Goal: Transaction & Acquisition: Purchase product/service

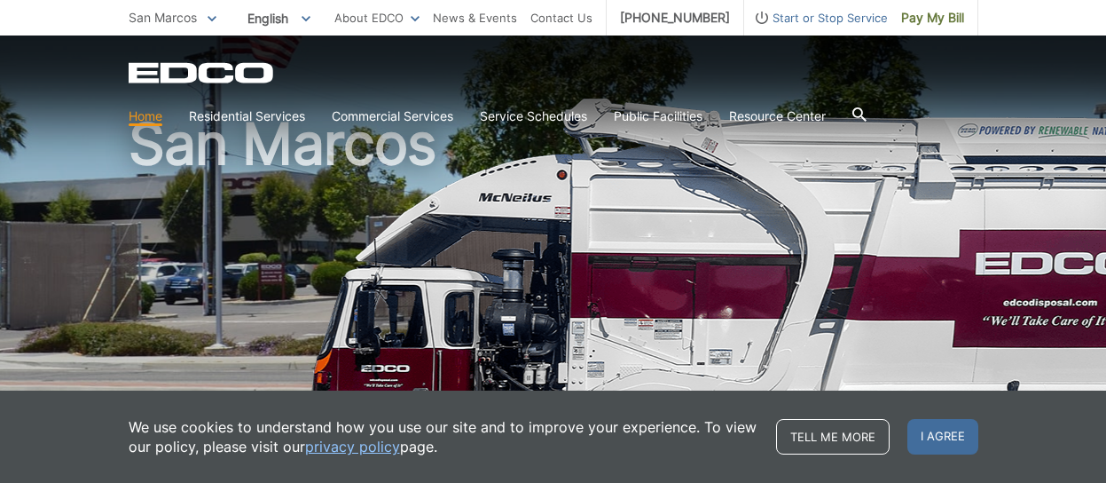
scroll to position [106, 0]
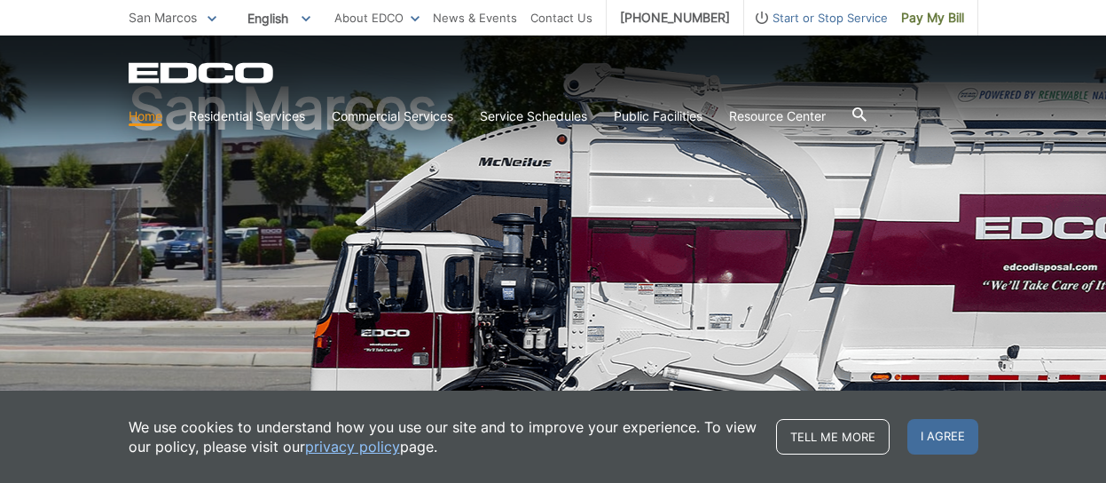
click at [510, 360] on h1 "San Marcos" at bounding box center [554, 274] width 850 height 389
click at [873, 224] on h1 "San Marcos" at bounding box center [554, 274] width 850 height 389
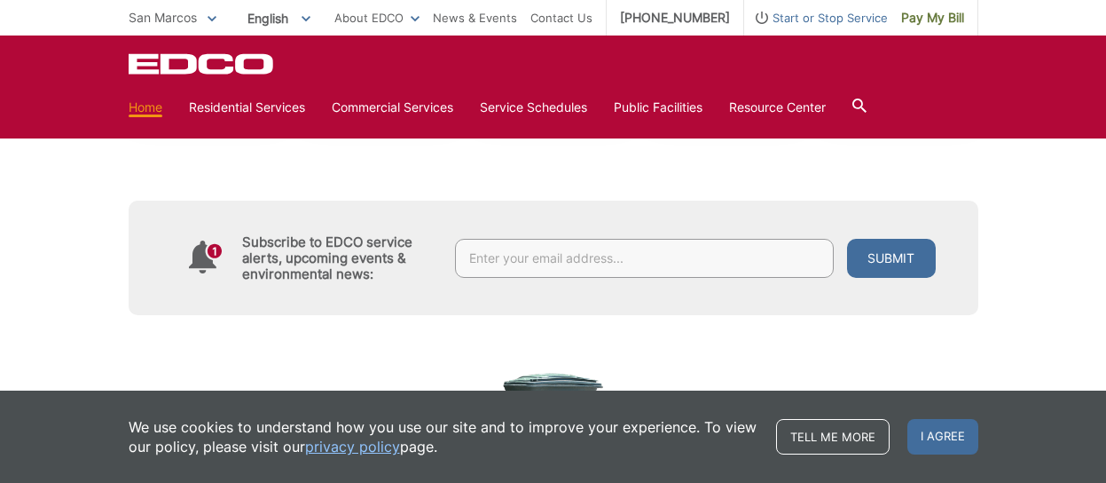
scroll to position [781, 0]
click at [141, 103] on link "Home" at bounding box center [146, 108] width 34 height 20
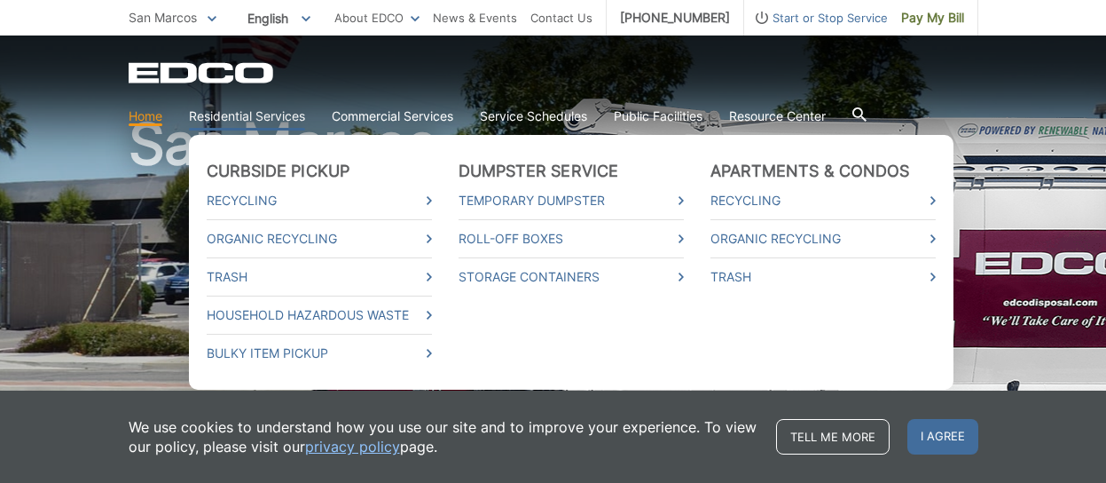
scroll to position [106, 0]
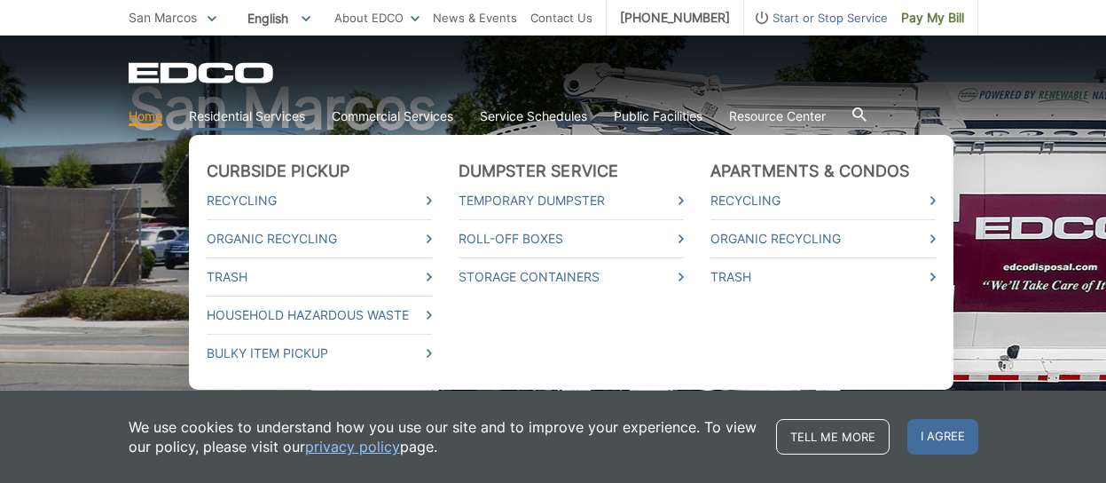
click at [250, 114] on link "Residential Services" at bounding box center [247, 116] width 116 height 20
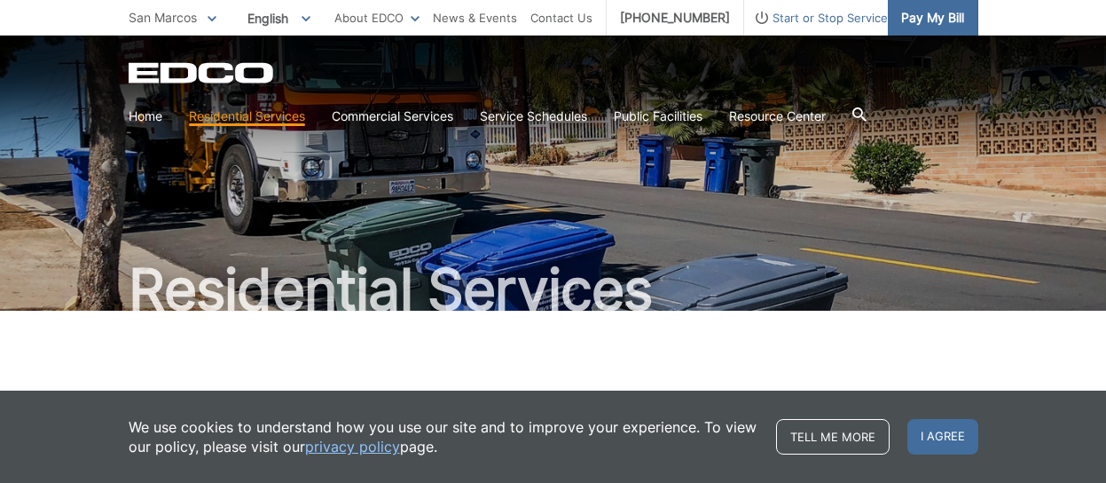
click at [934, 26] on span "Pay My Bill" at bounding box center [932, 18] width 63 height 20
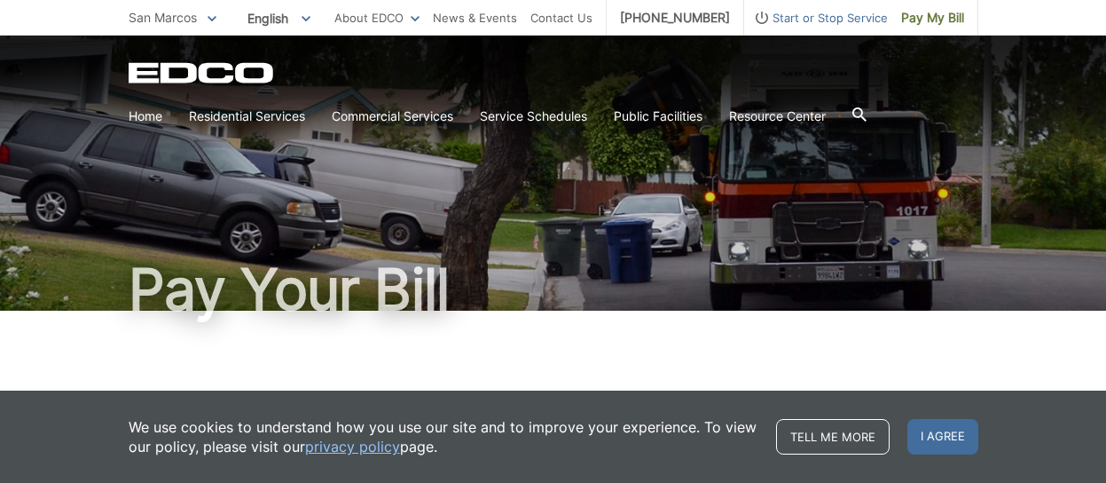
click at [934, 26] on span "Pay My Bill" at bounding box center [932, 18] width 63 height 20
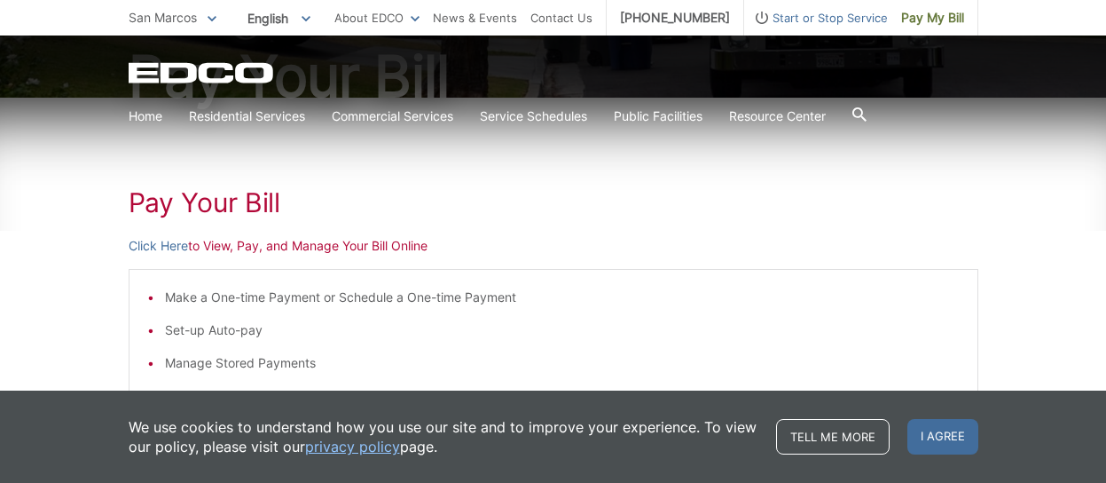
scroll to position [248, 0]
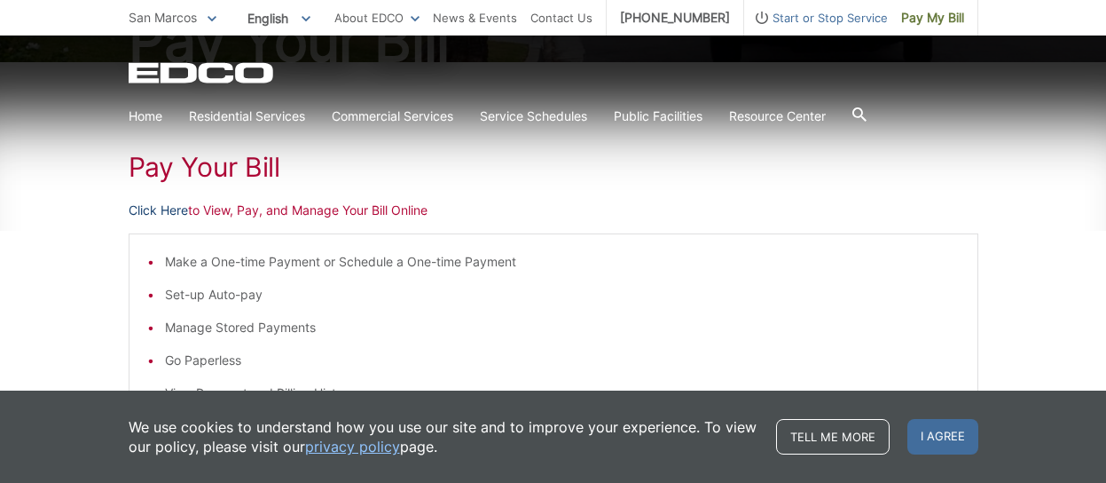
click at [165, 210] on link "Click Here" at bounding box center [158, 211] width 59 height 20
